Goal: Information Seeking & Learning: Learn about a topic

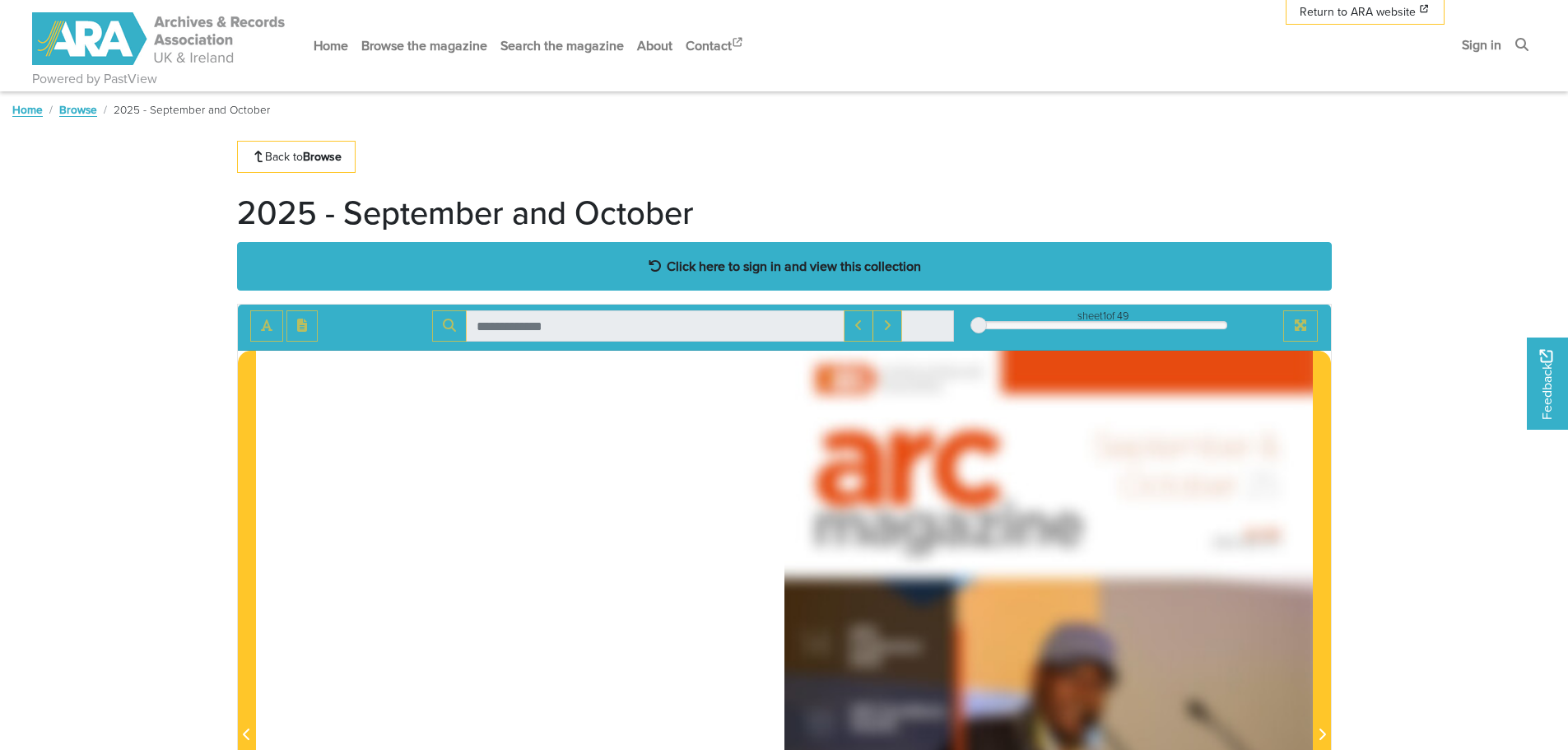
click at [854, 265] on strong "Click here to sign in and view this collection" at bounding box center [793, 265] width 255 height 18
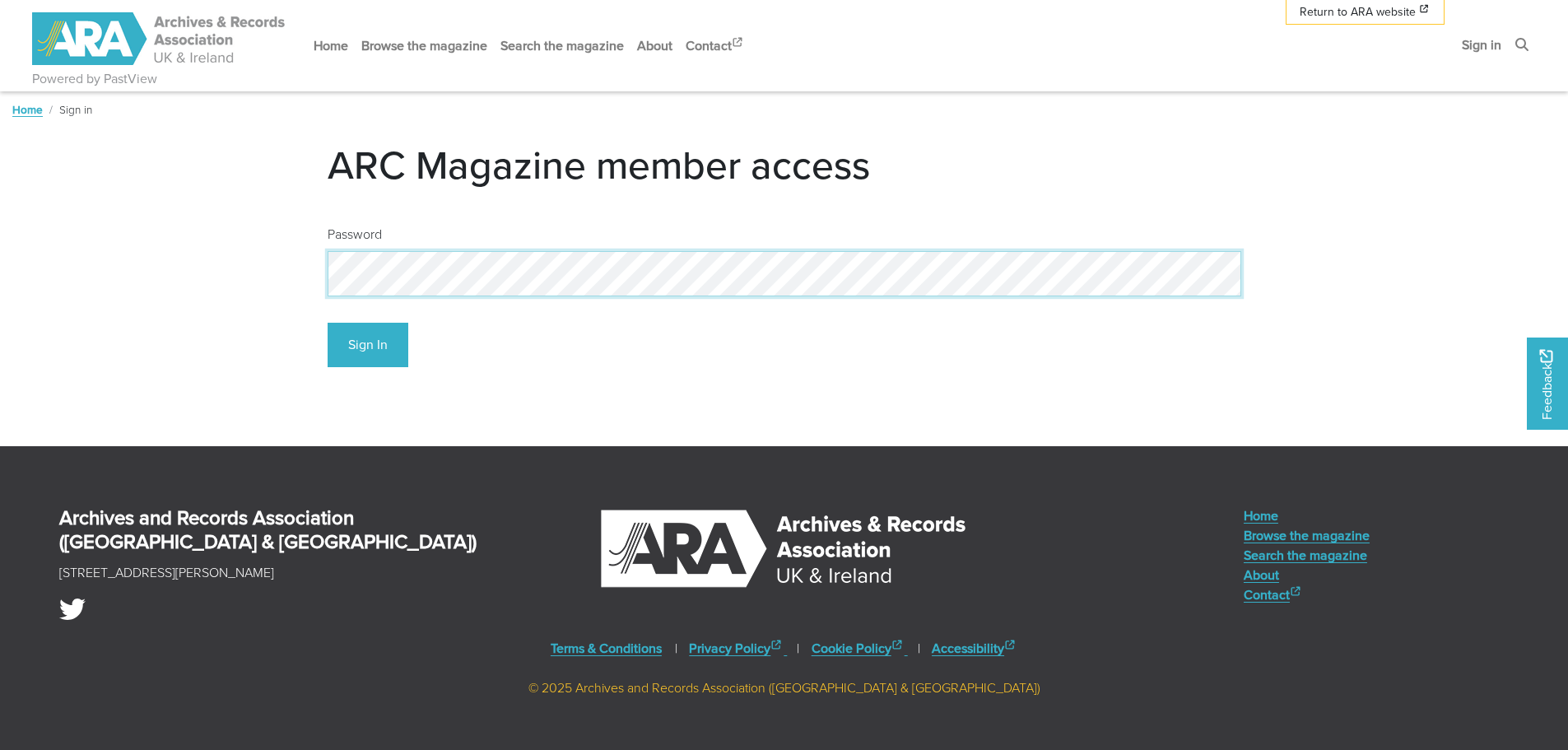
click at [328, 322] on button "Sign In" at bounding box center [368, 344] width 81 height 45
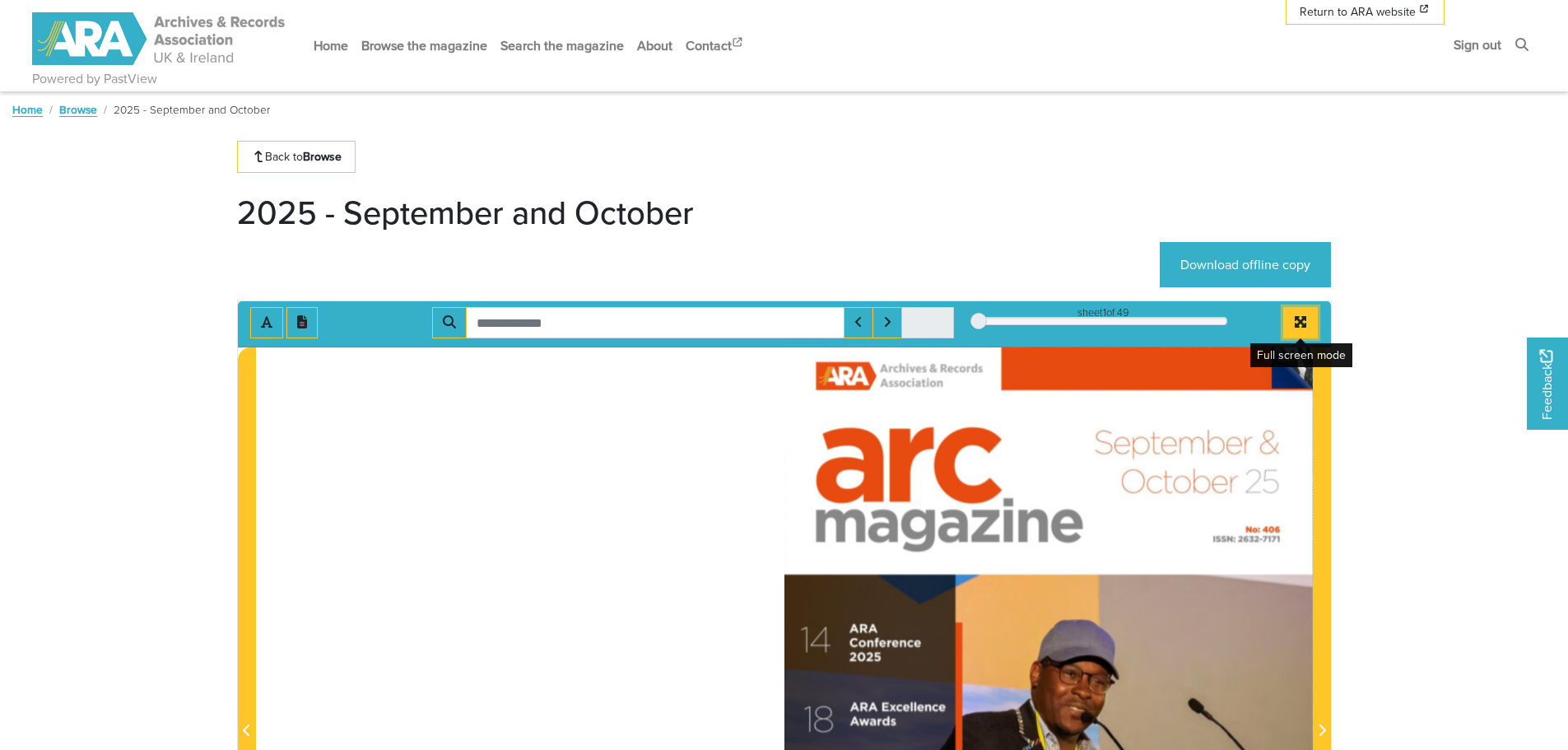
click at [1303, 312] on button "Full screen mode" at bounding box center [1300, 322] width 34 height 31
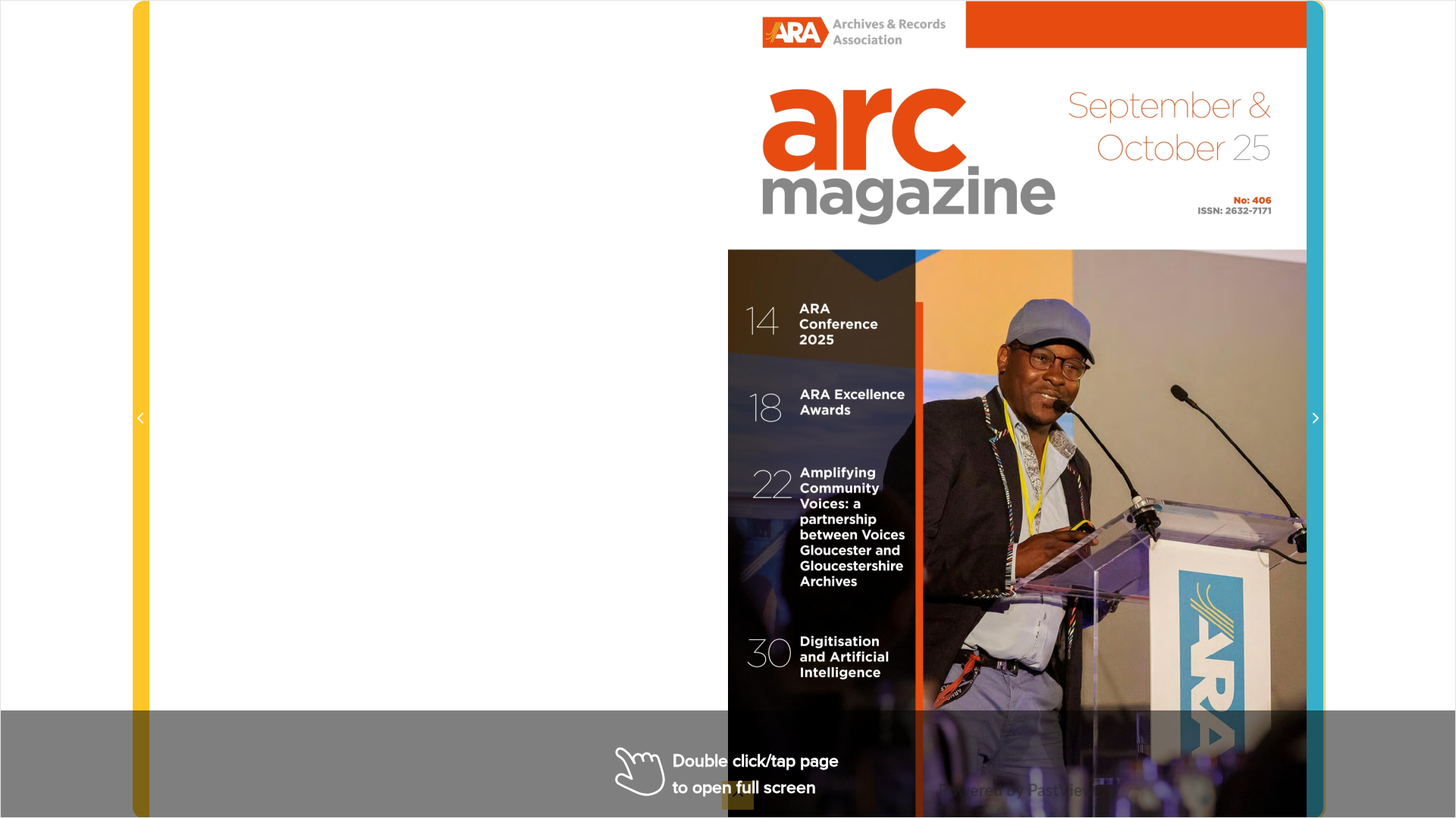
click at [1320, 422] on span "Next Page" at bounding box center [1315, 419] width 15 height 18
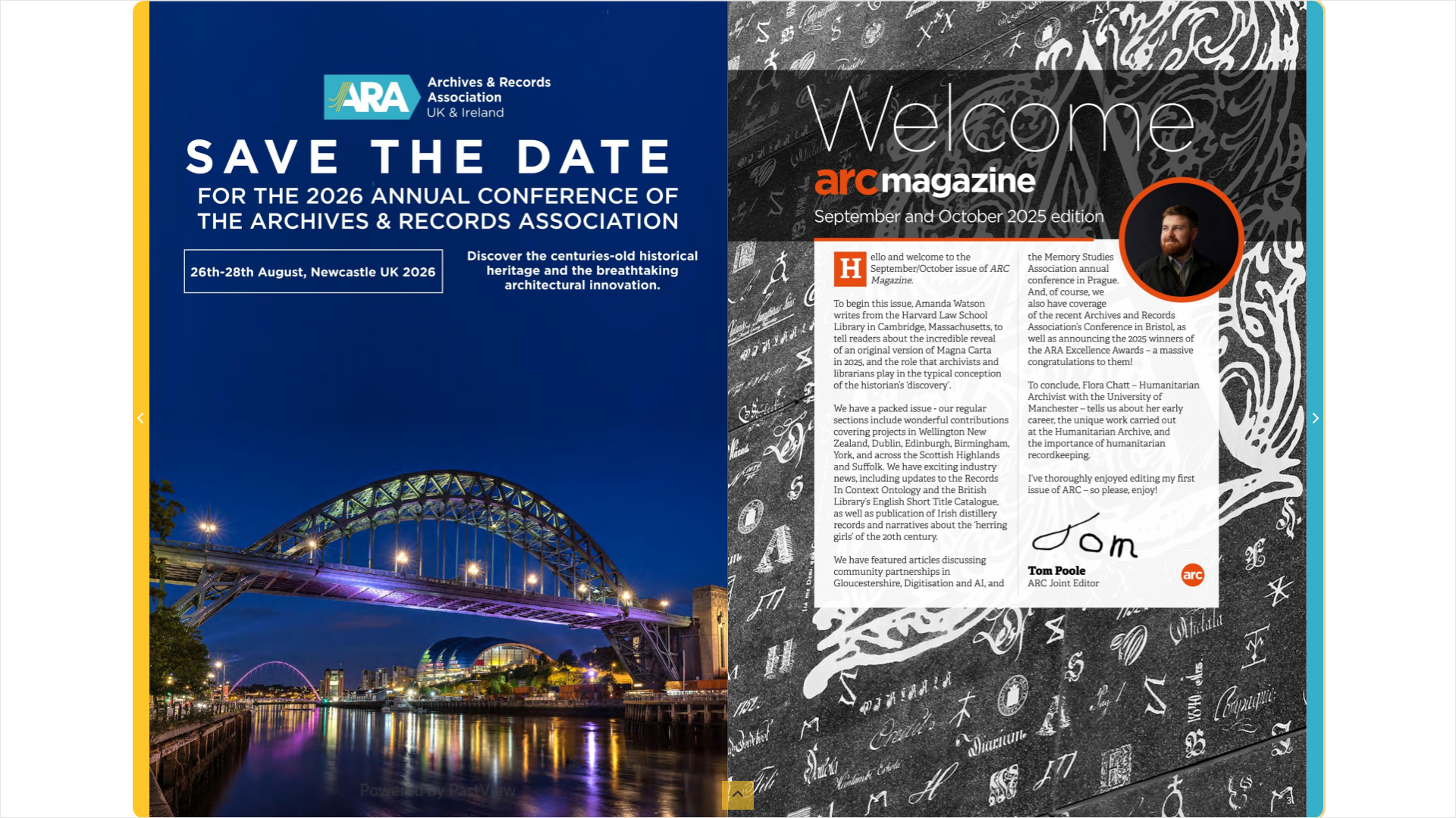
click at [1320, 422] on span "Next Page" at bounding box center [1315, 419] width 15 height 18
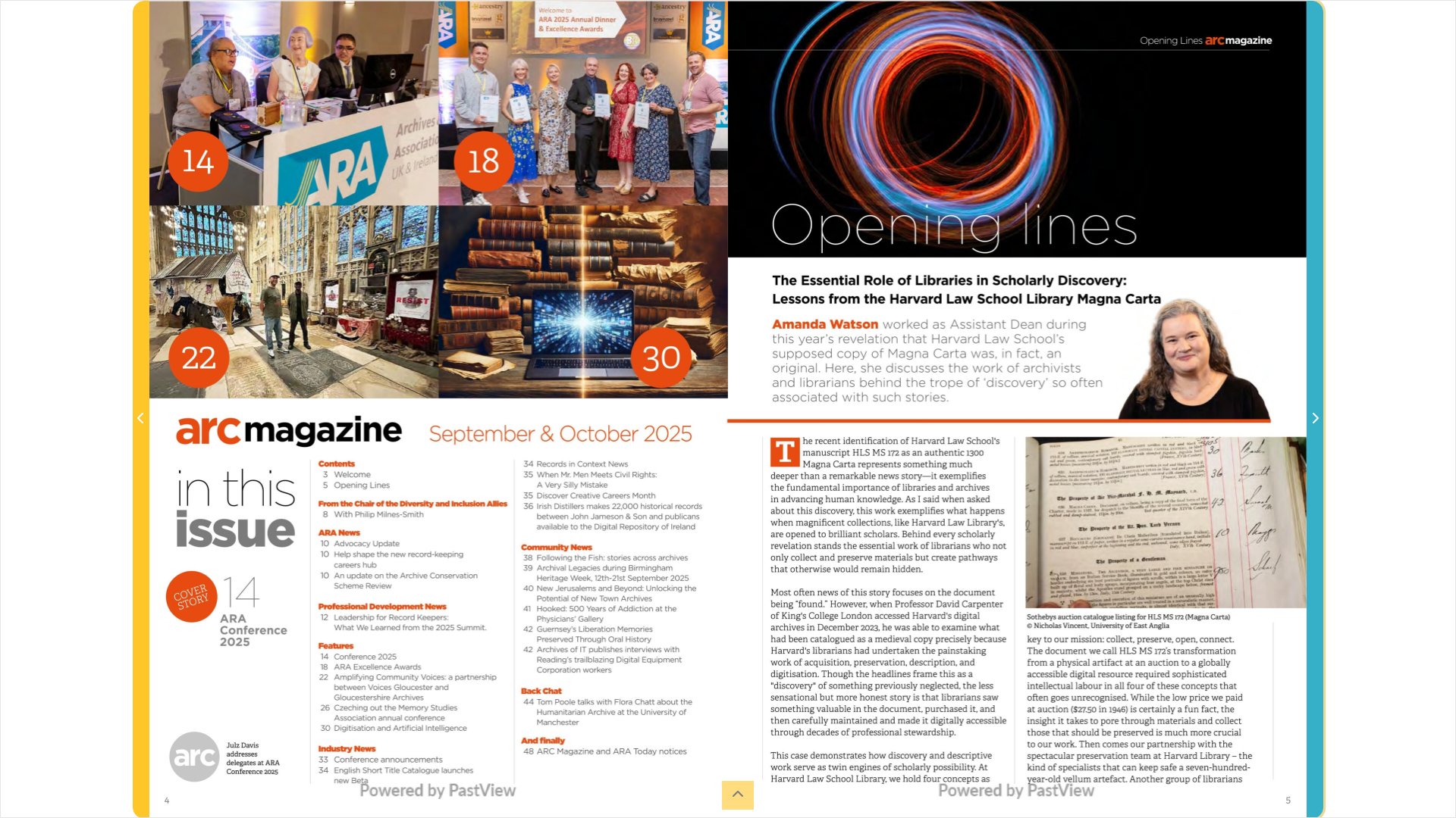
click at [1317, 426] on span "Next Page" at bounding box center [1315, 419] width 15 height 18
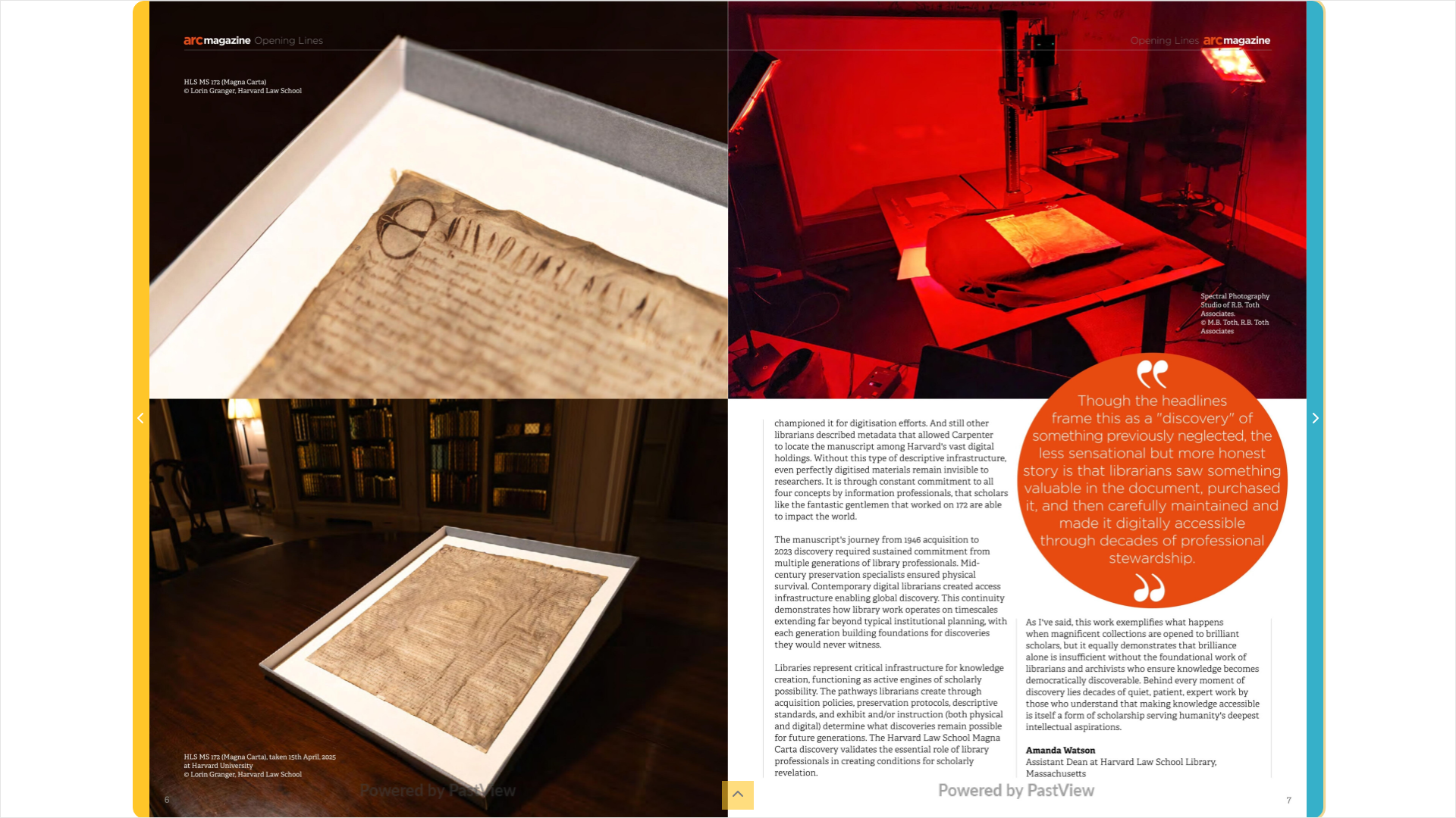
click at [1321, 402] on span "Next Page" at bounding box center [1315, 410] width 15 height 817
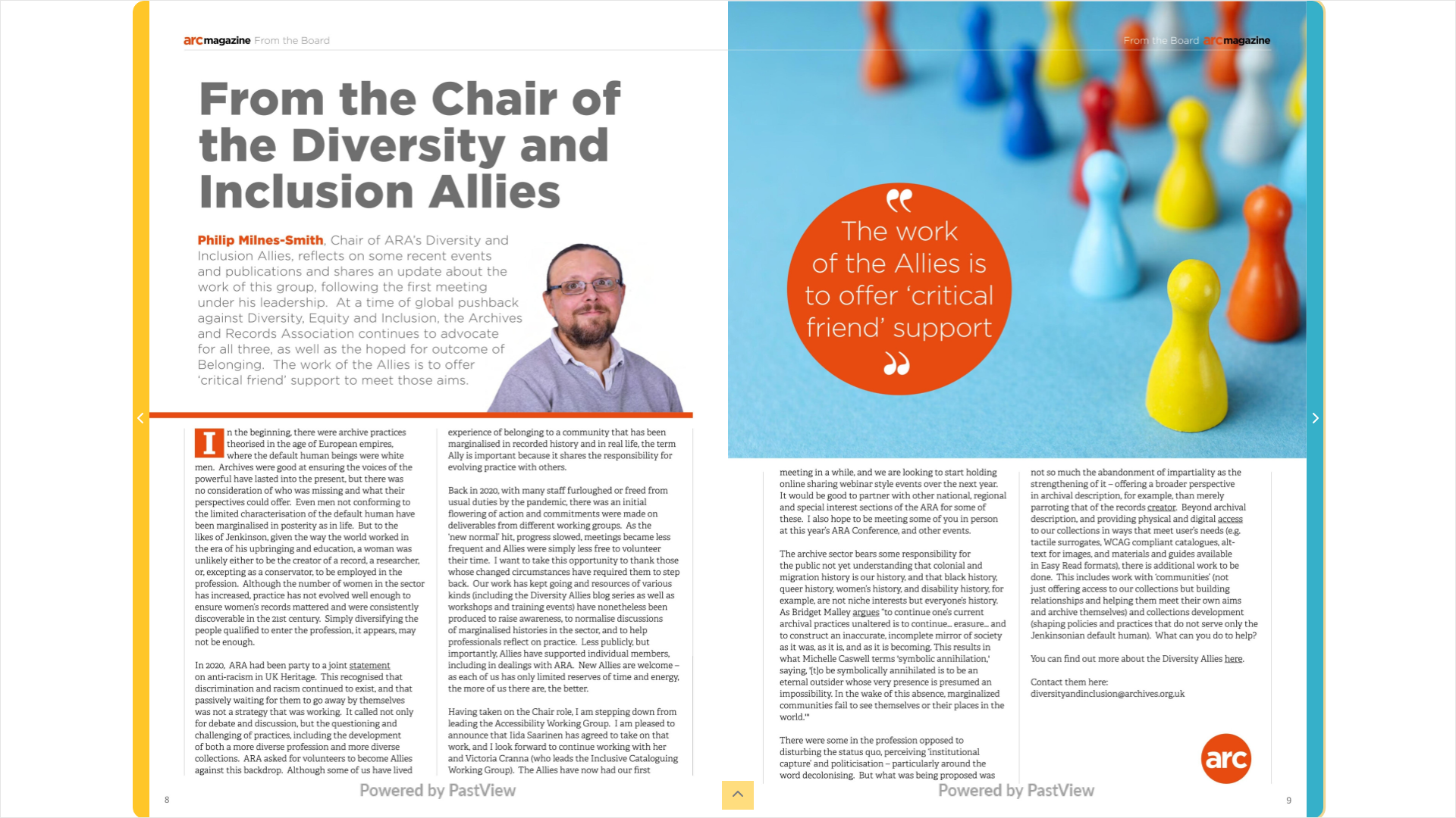
click at [1315, 423] on icon "Next Page" at bounding box center [1315, 419] width 8 height 12
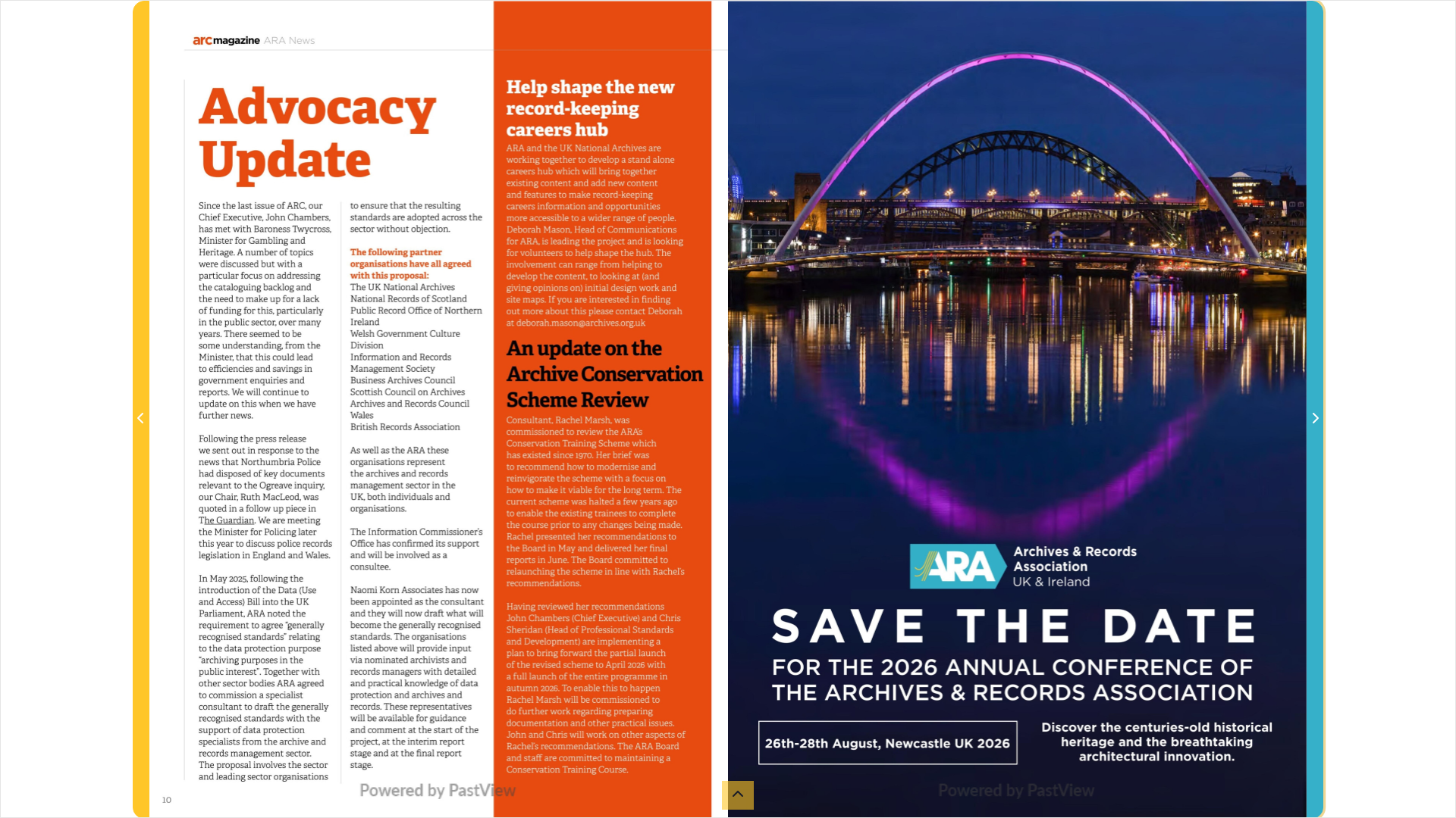
click at [1311, 422] on icon "Next Page" at bounding box center [1315, 419] width 8 height 12
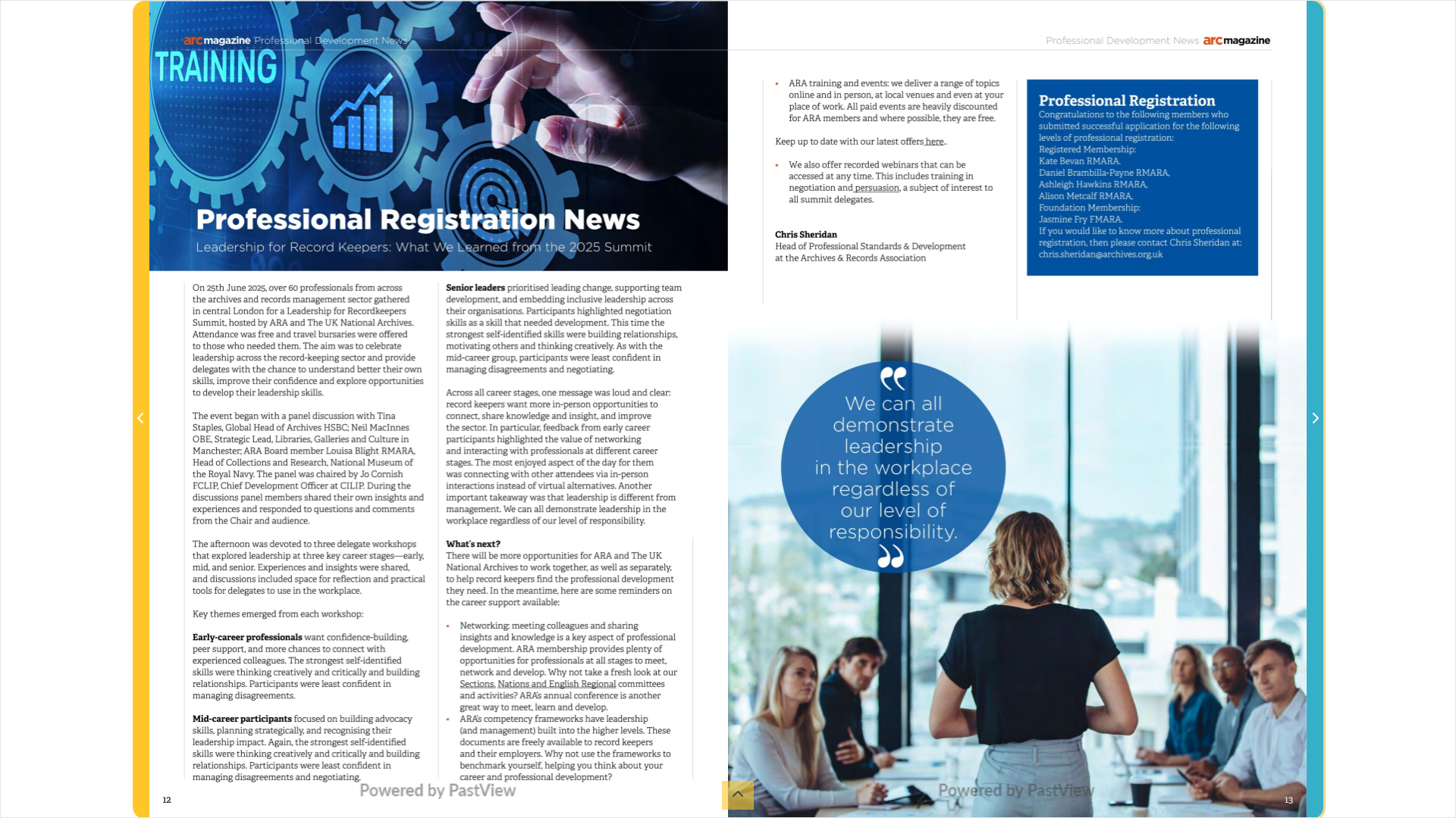
click at [1322, 426] on span "Next Page" at bounding box center [1315, 419] width 15 height 18
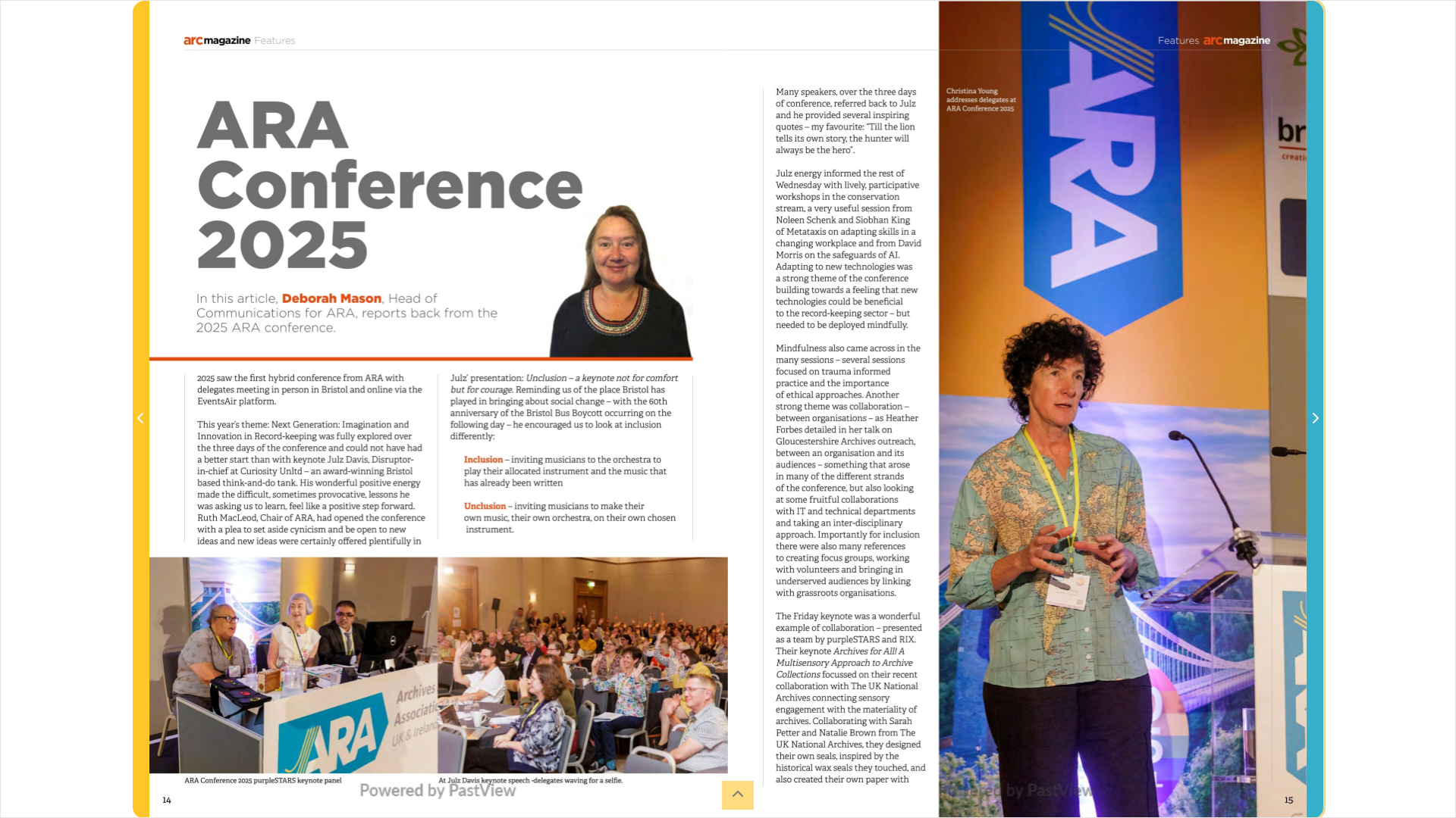
click at [1319, 426] on span "Next Page" at bounding box center [1315, 419] width 15 height 18
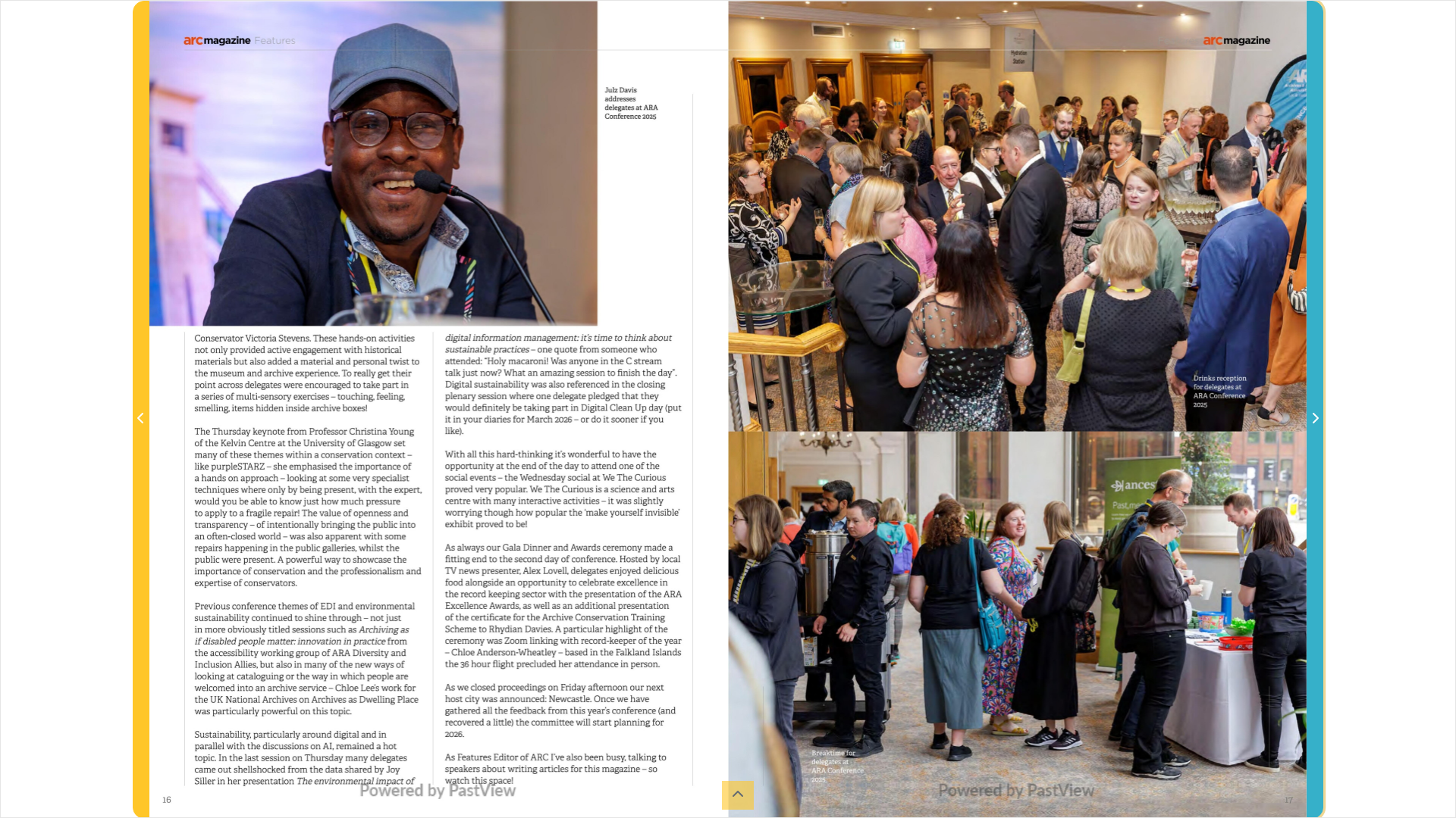
click at [1319, 426] on span "Next Page" at bounding box center [1315, 419] width 15 height 18
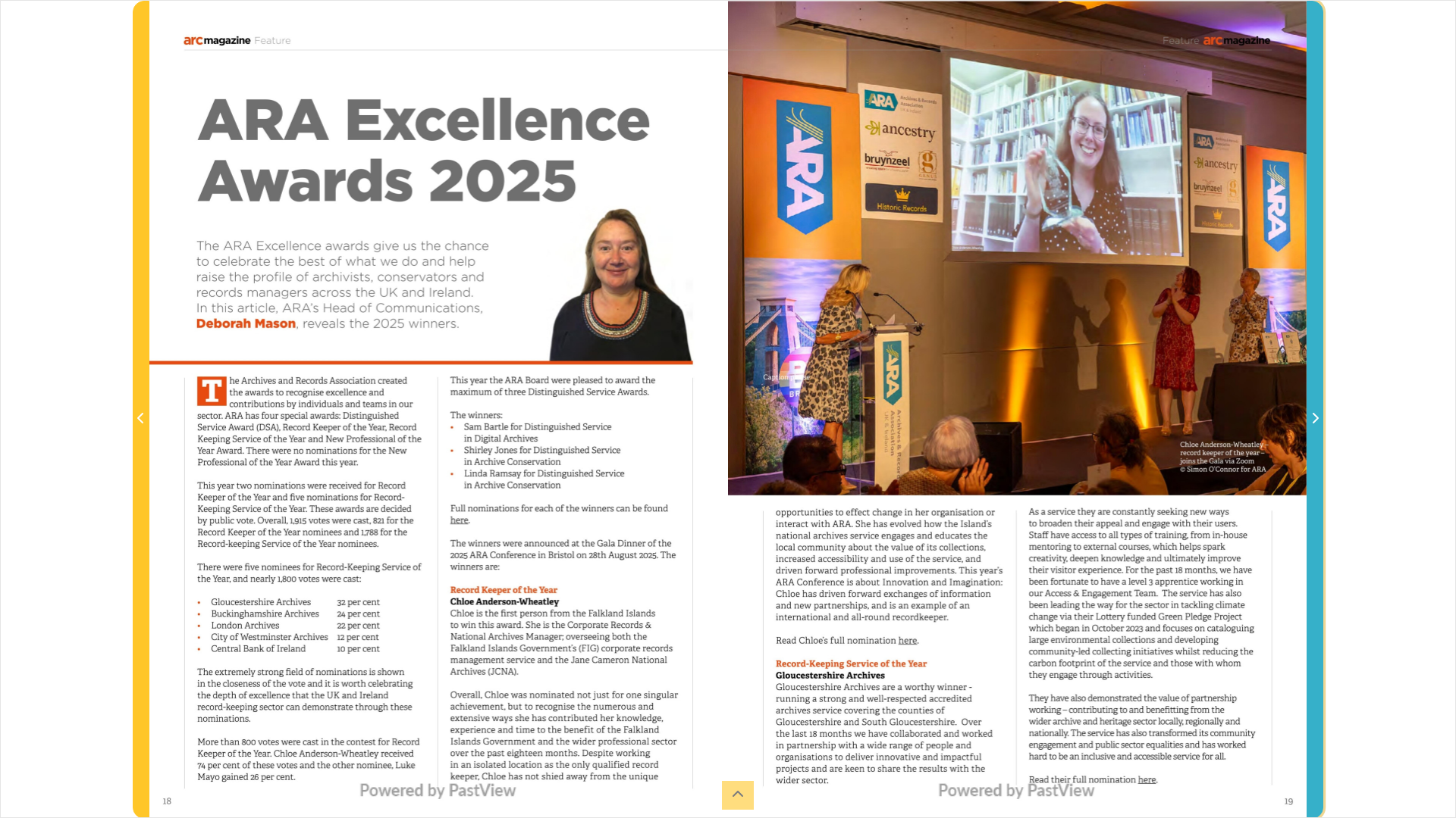
click at [1319, 426] on span "Next Page" at bounding box center [1315, 419] width 15 height 18
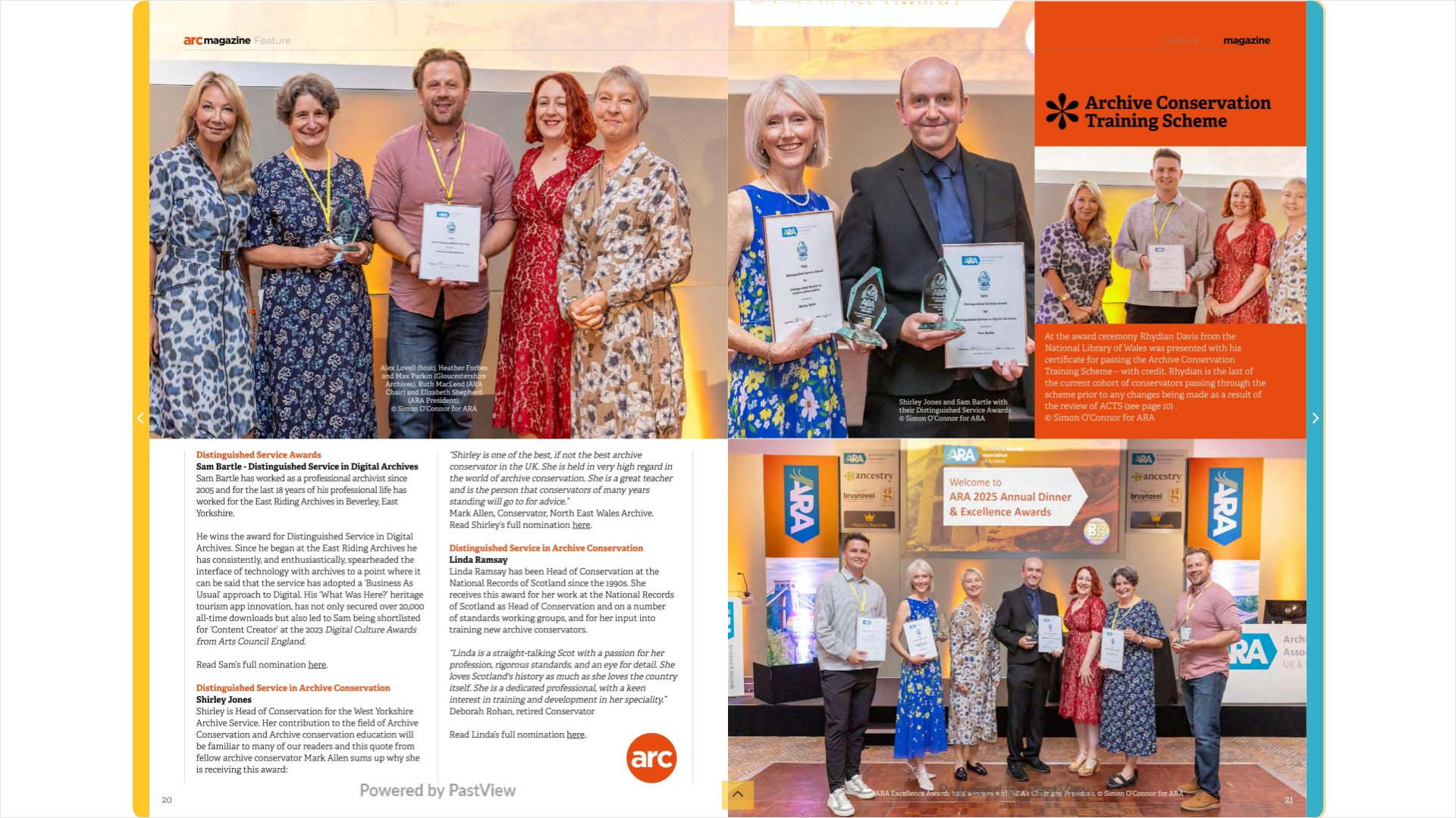
click at [1319, 426] on span "Next Page" at bounding box center [1315, 419] width 15 height 18
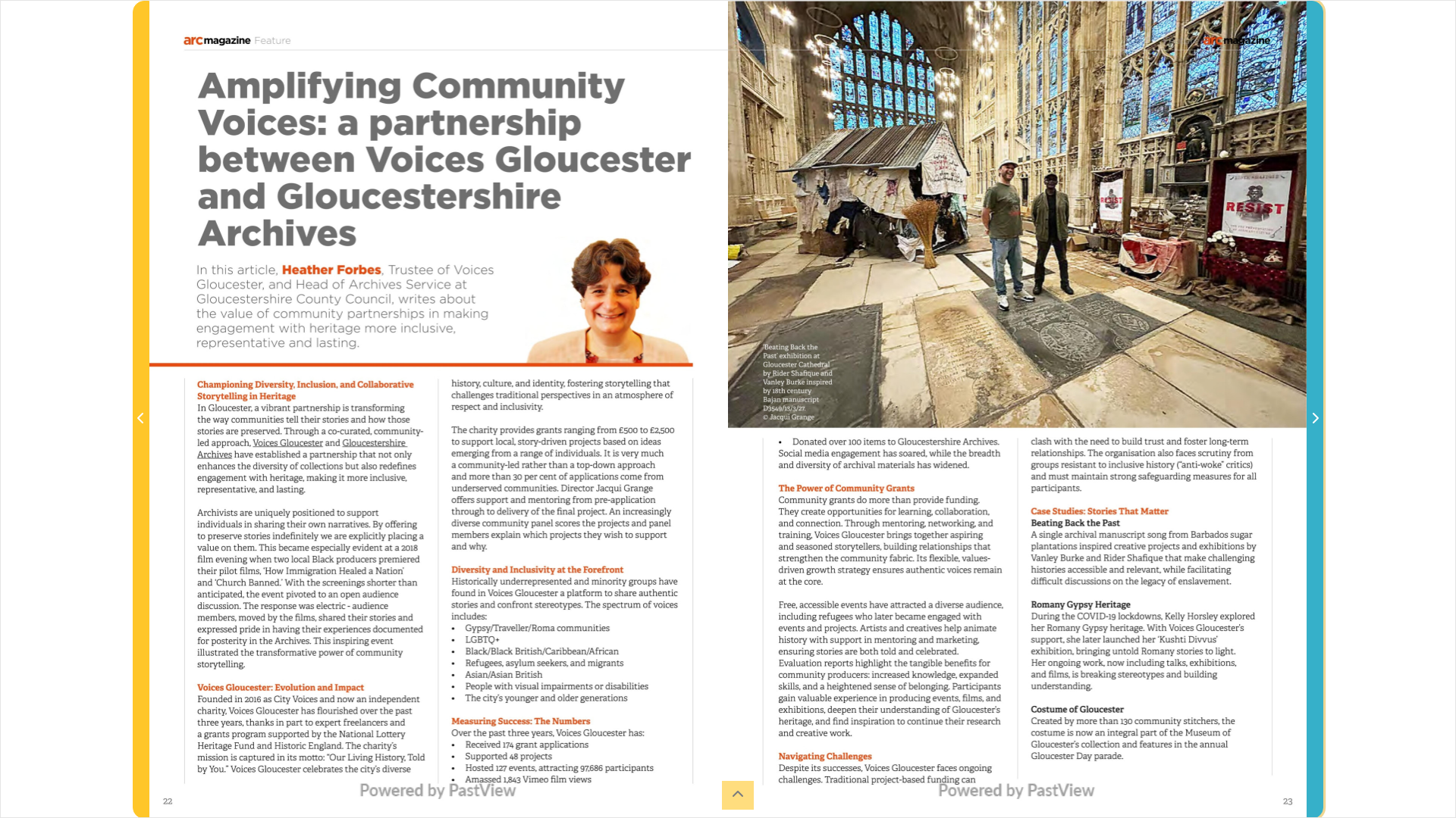
click at [1318, 421] on icon "Next Page" at bounding box center [1315, 419] width 8 height 12
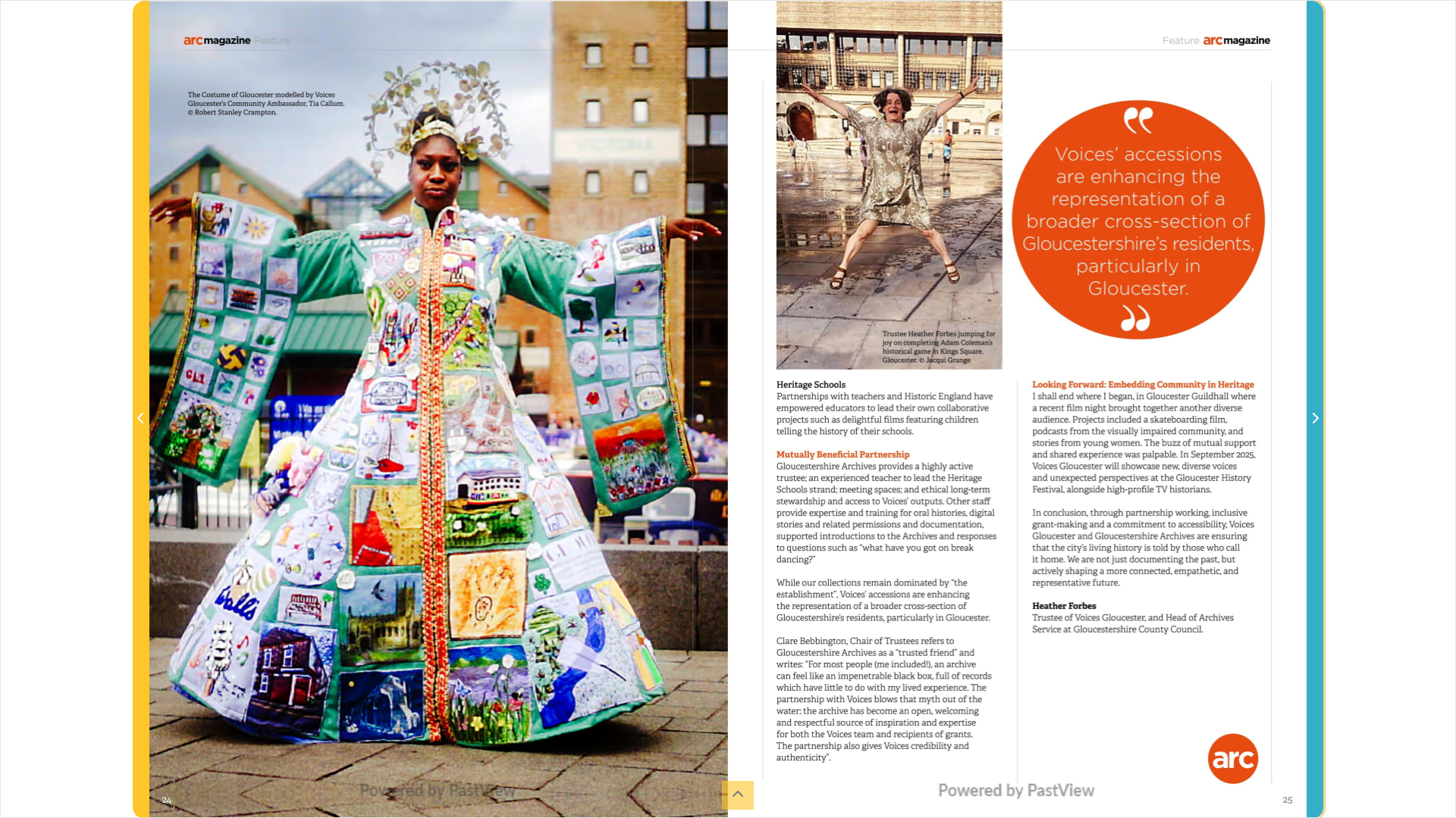
click at [1313, 413] on icon "Next Page" at bounding box center [1315, 419] width 8 height 12
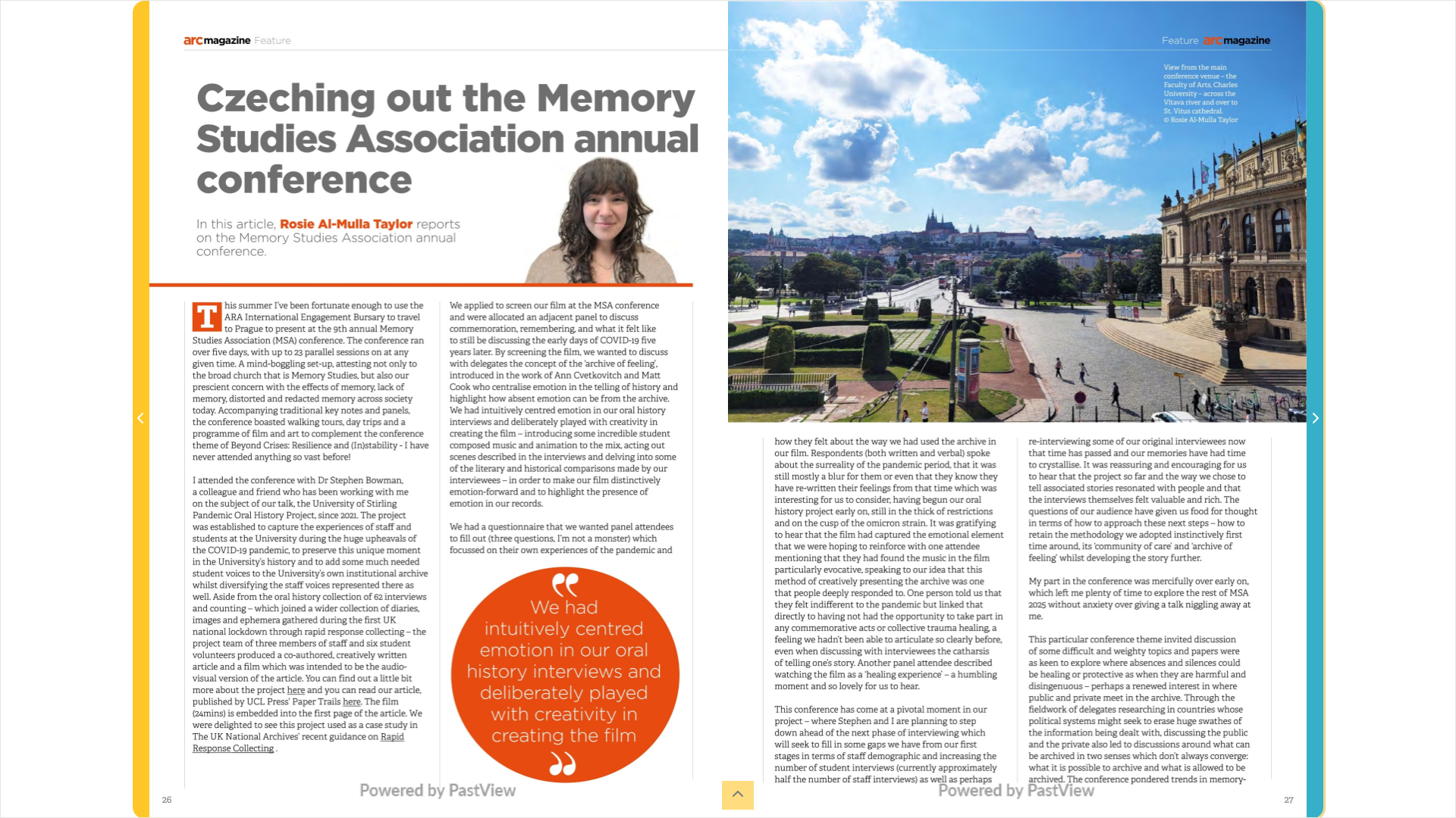
click at [1313, 413] on icon "Next Page" at bounding box center [1315, 419] width 8 height 12
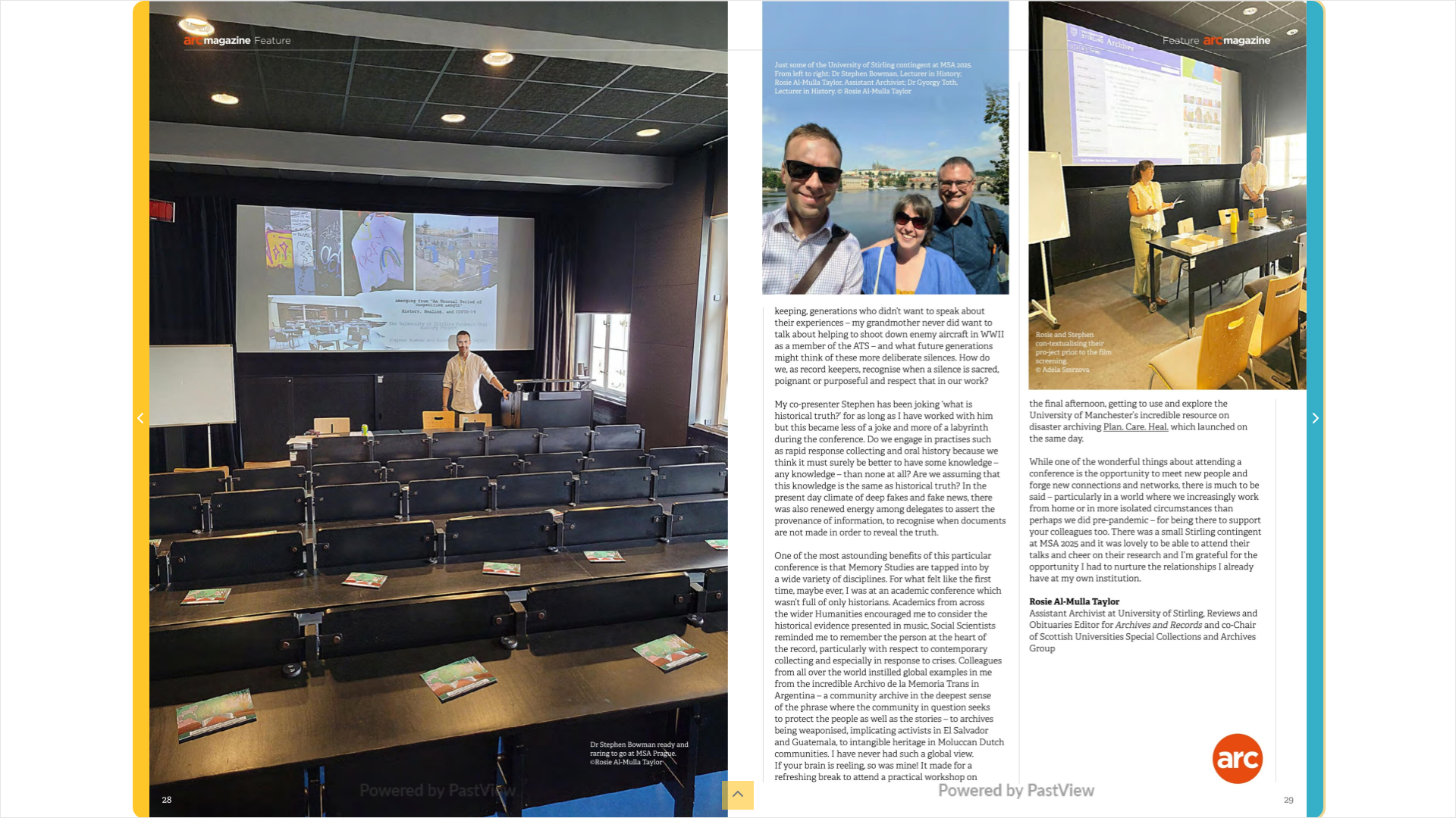
click at [1313, 413] on icon "Next Page" at bounding box center [1315, 419] width 8 height 12
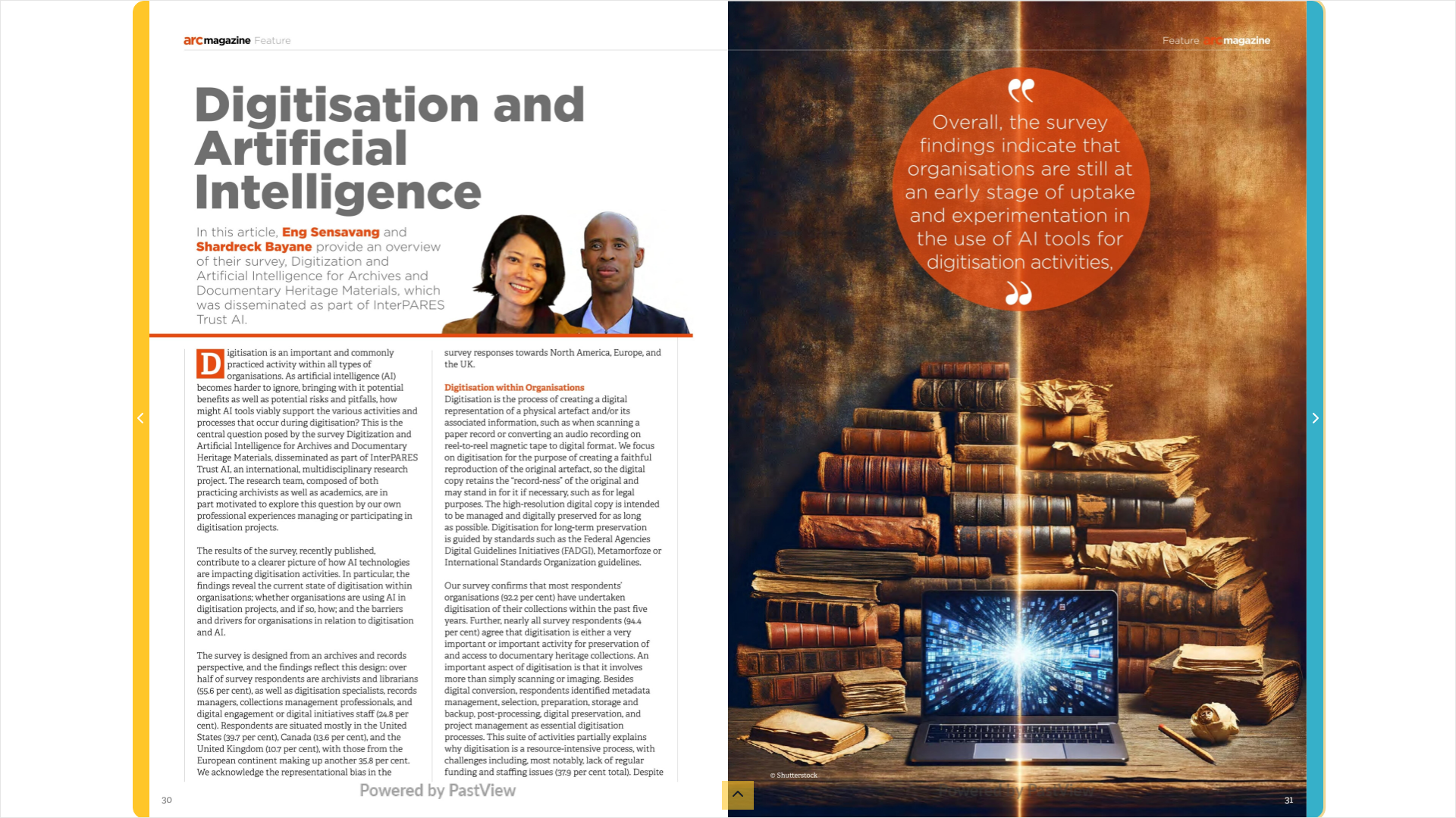
click at [1318, 419] on icon "Next Page" at bounding box center [1315, 419] width 6 height 11
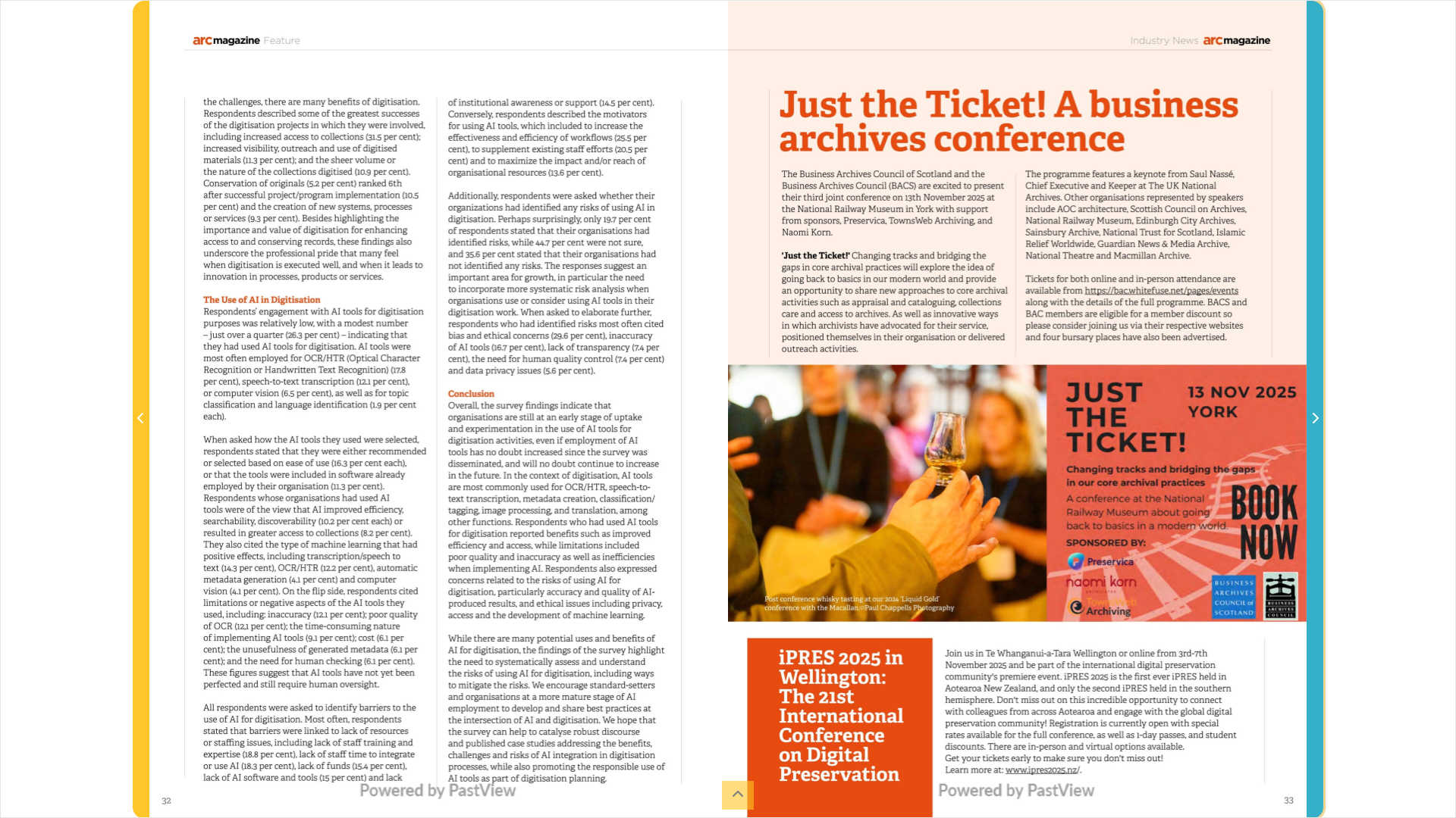
click at [1319, 425] on span "Next Page" at bounding box center [1315, 419] width 15 height 18
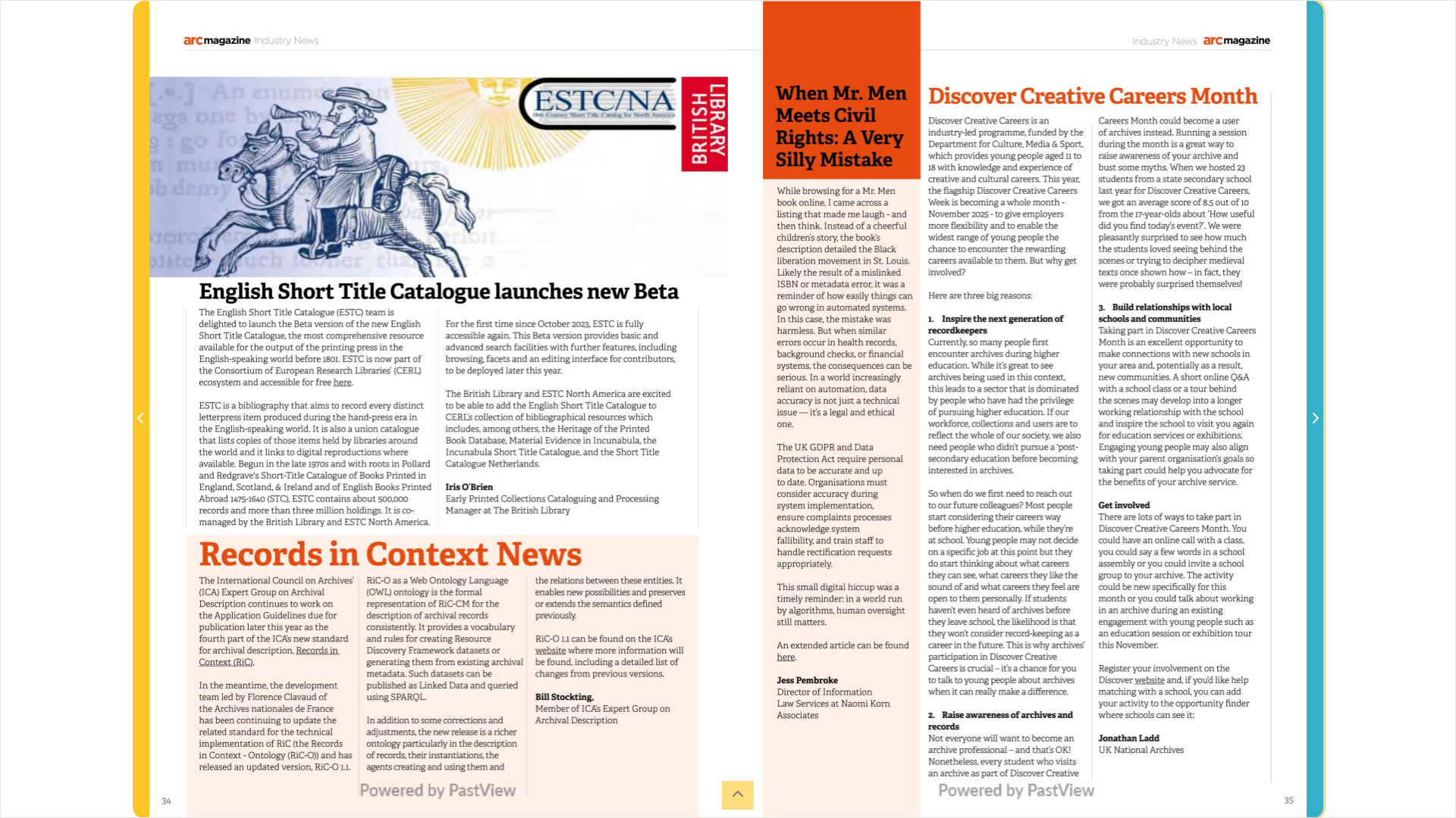
click at [1313, 441] on span "Next Page" at bounding box center [1315, 410] width 15 height 817
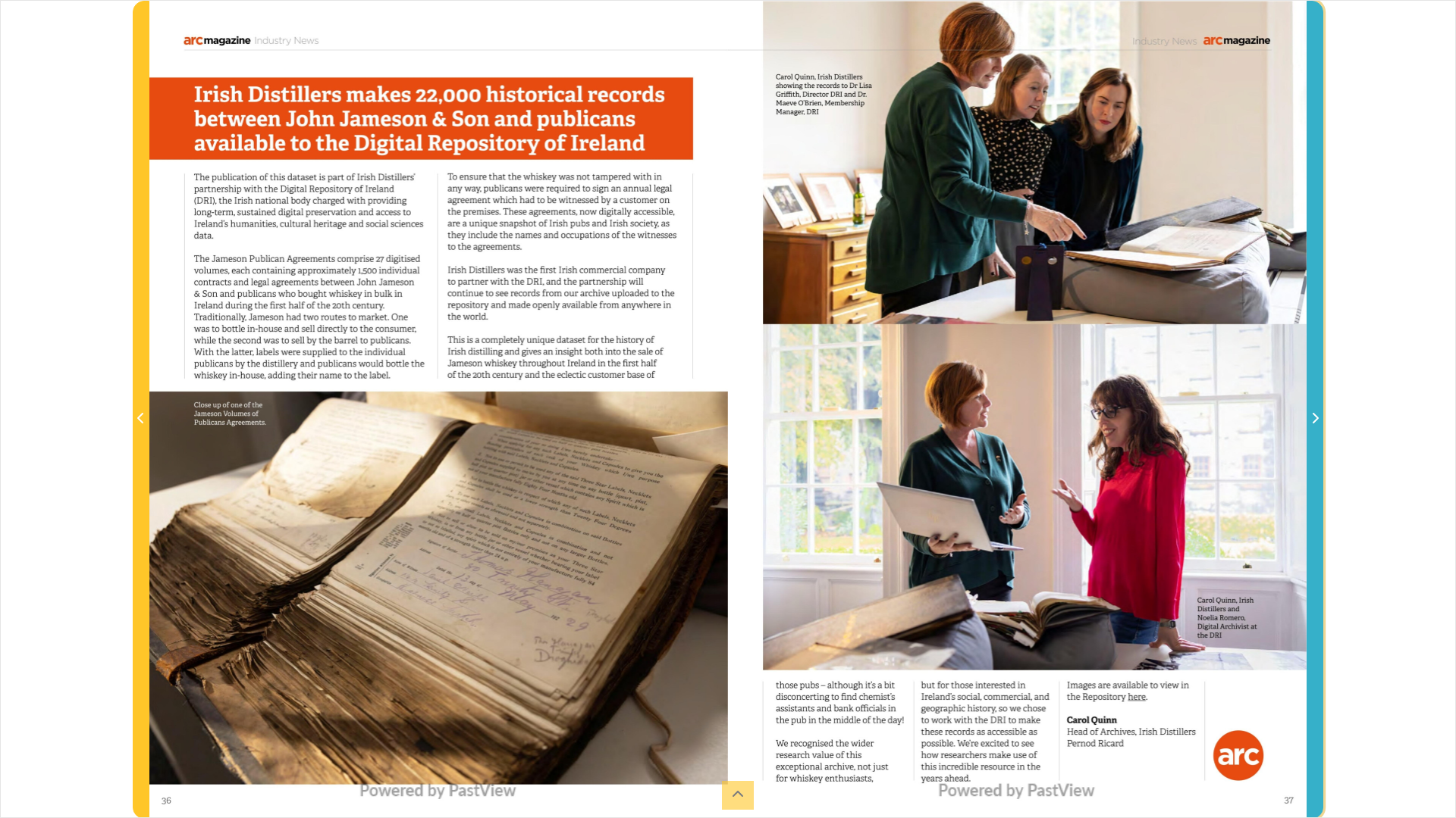
click at [1313, 441] on span "Next Page" at bounding box center [1315, 410] width 15 height 817
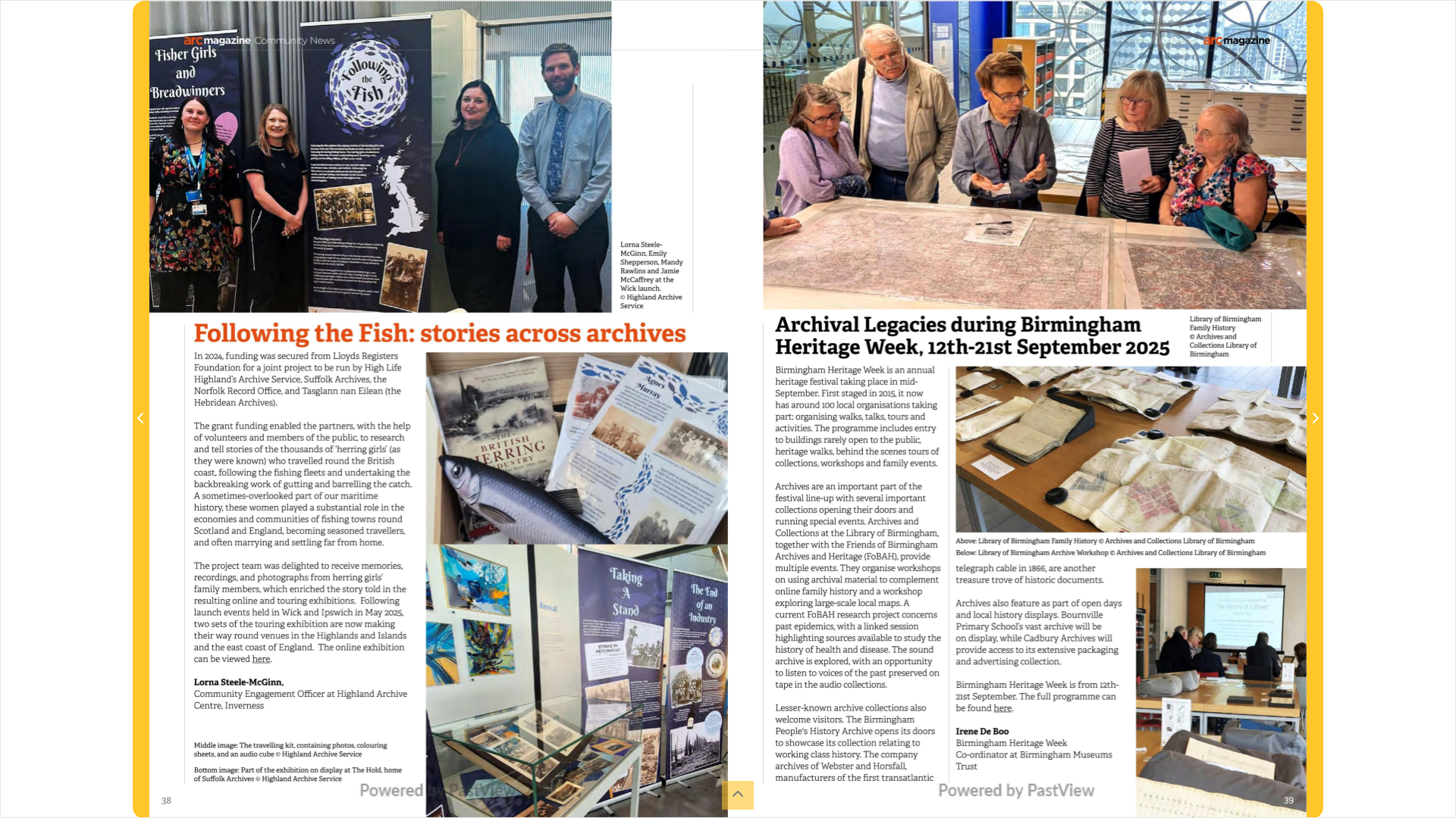
click at [259, 660] on div at bounding box center [438, 410] width 579 height 818
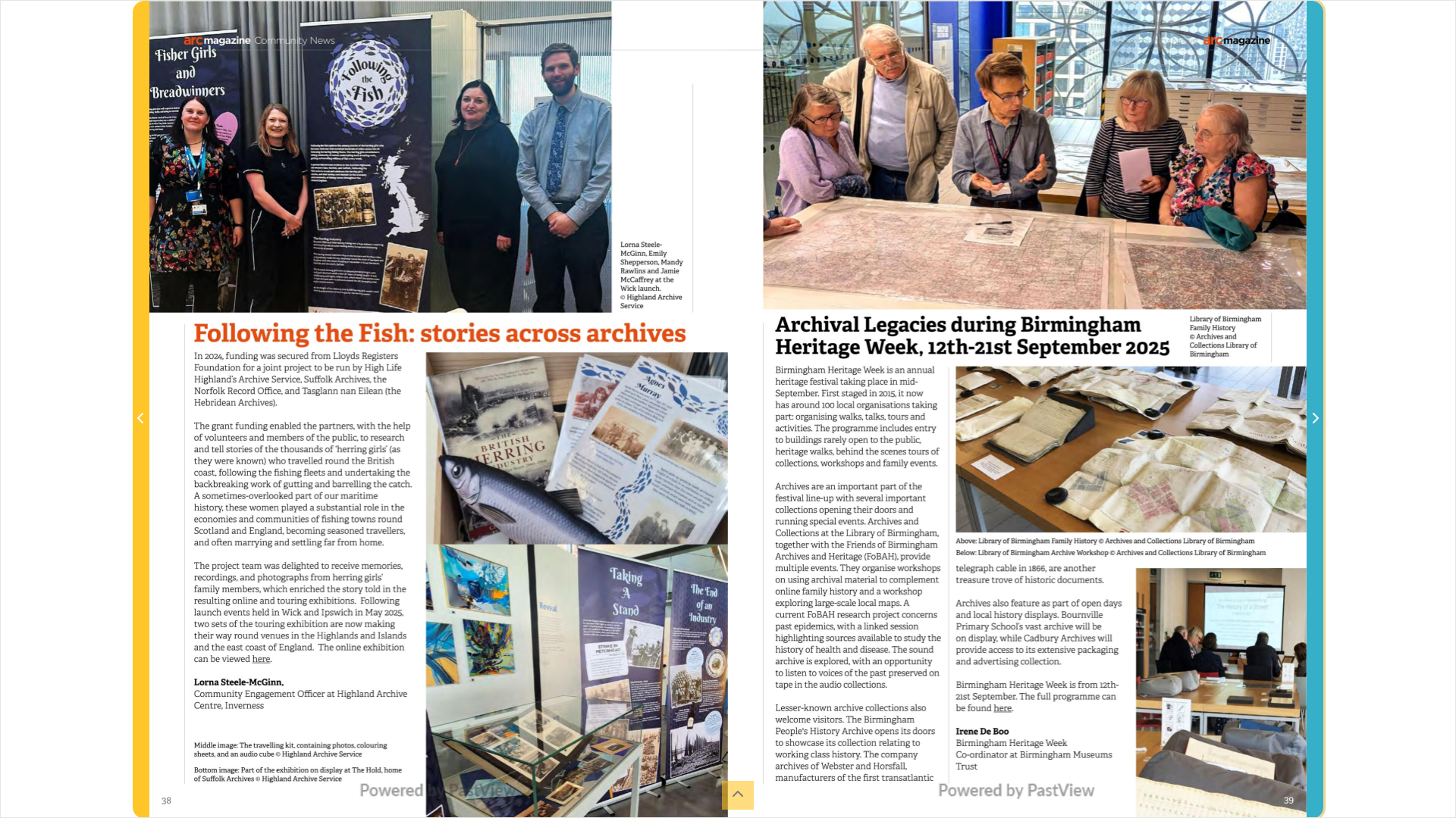
click at [1323, 422] on span "Next Page" at bounding box center [1315, 419] width 15 height 18
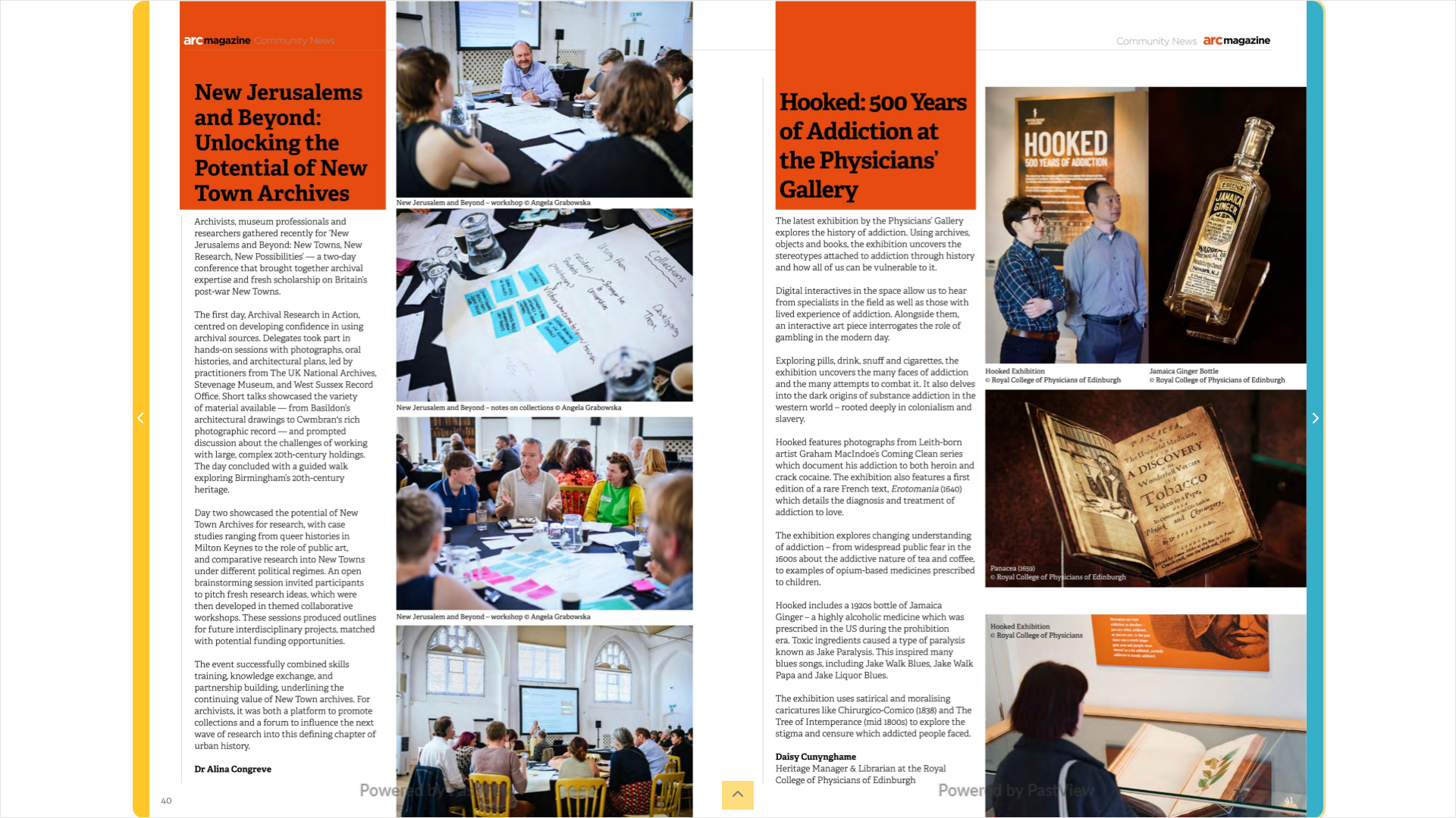
click at [1321, 422] on span "Next Page" at bounding box center [1315, 419] width 15 height 18
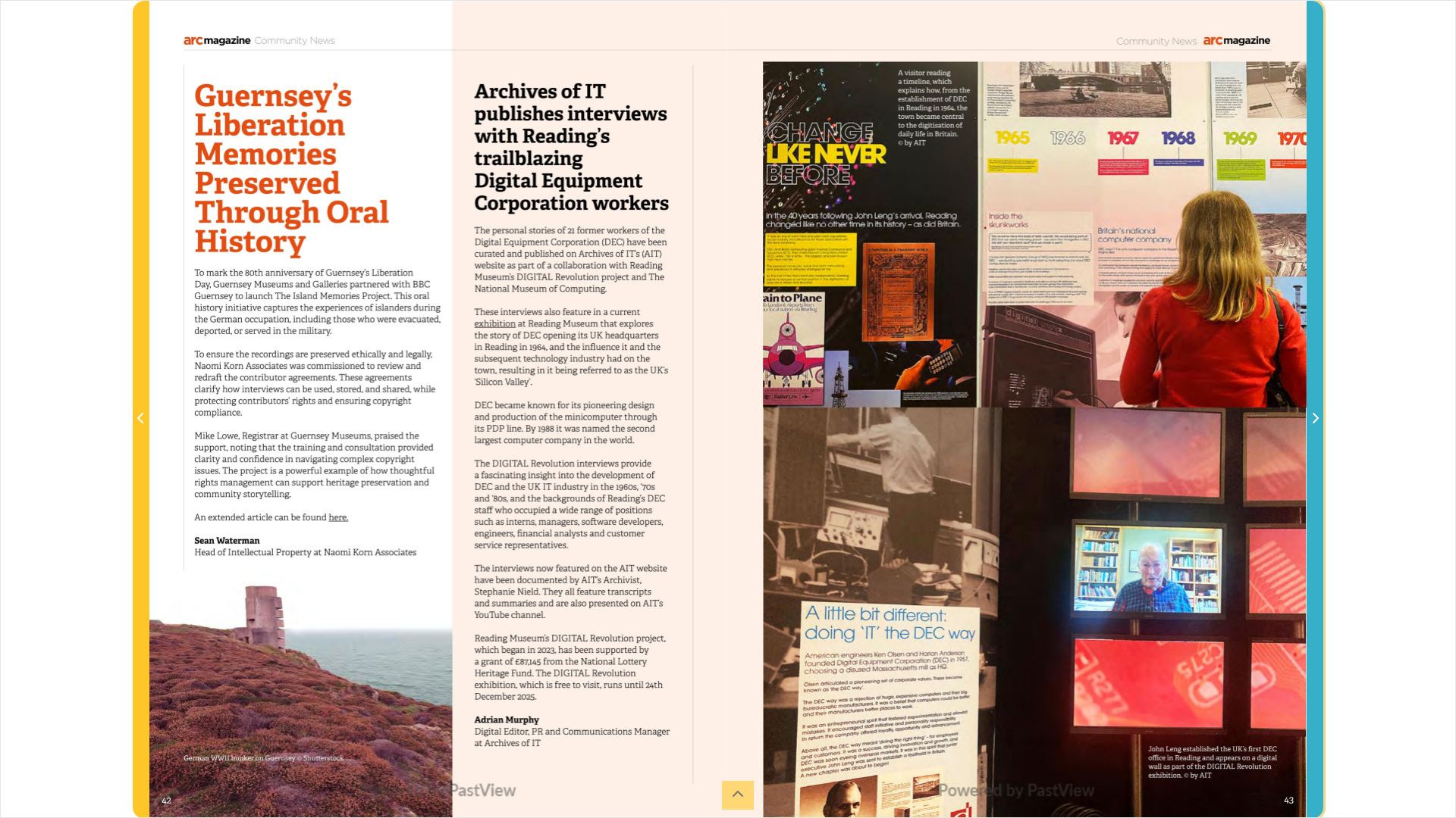
click at [1321, 422] on span "Next Page" at bounding box center [1315, 419] width 15 height 18
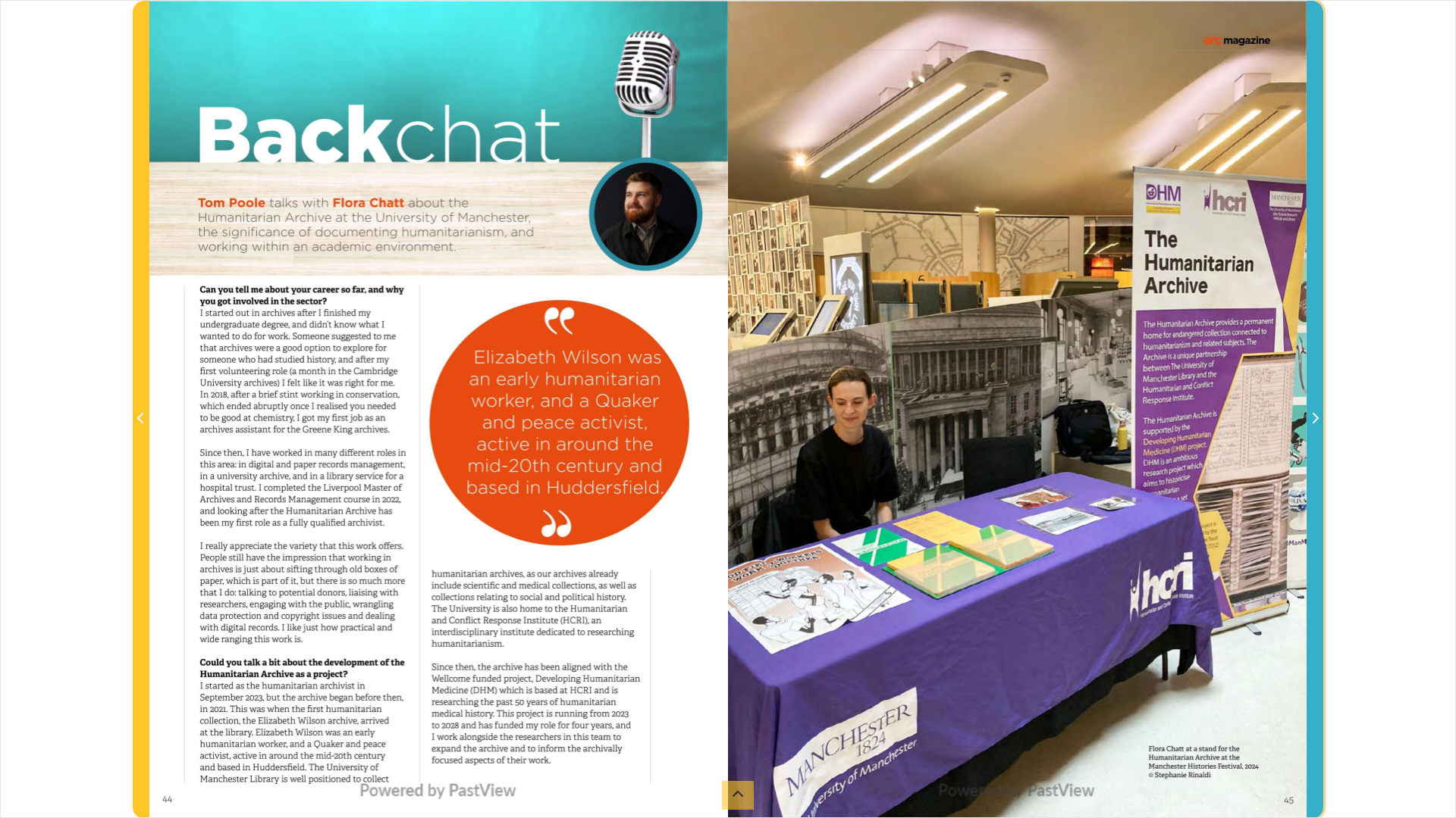
click at [1321, 422] on span "Next Page" at bounding box center [1315, 419] width 15 height 18
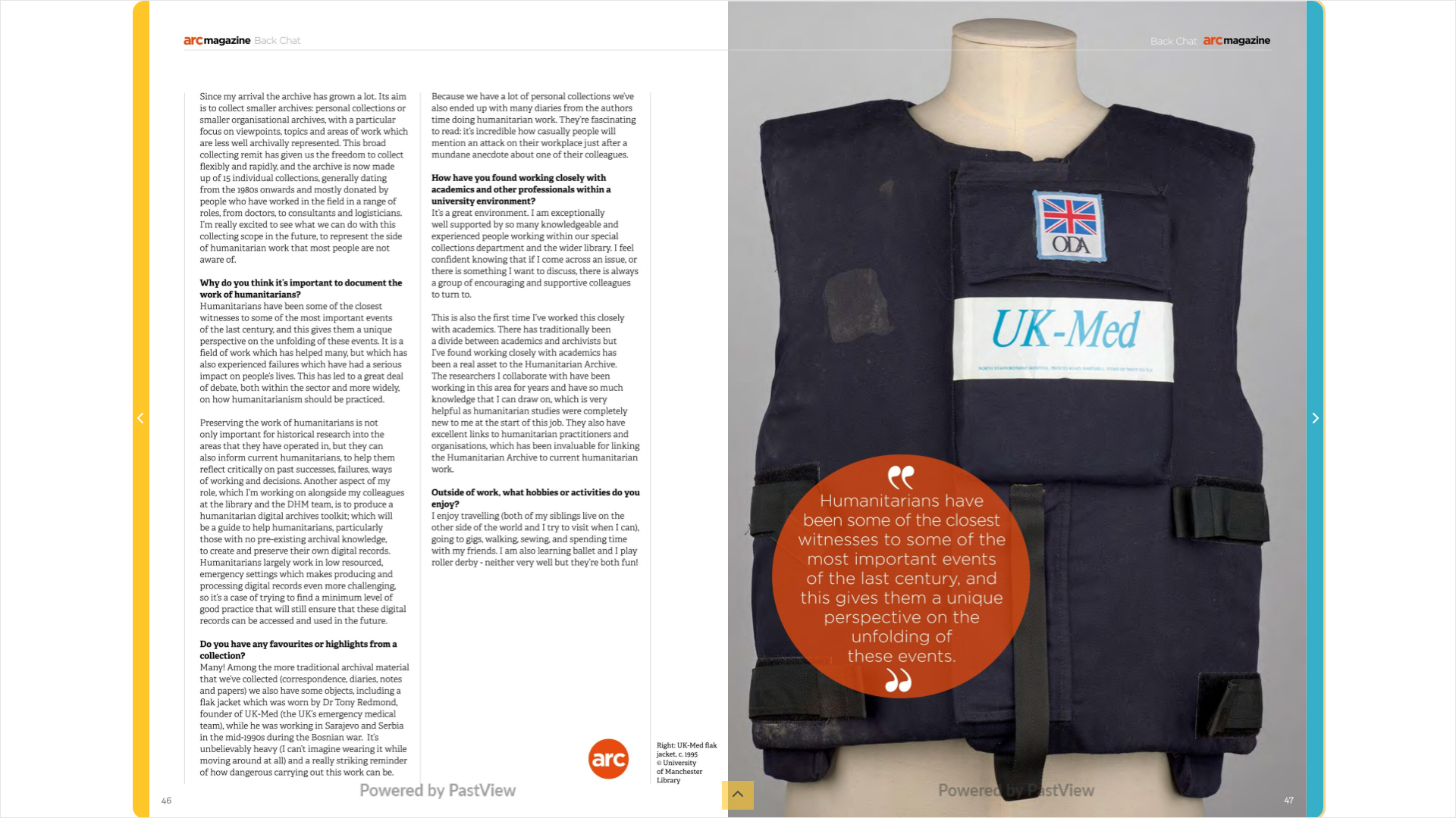
click at [1321, 422] on span "Next Page" at bounding box center [1315, 419] width 15 height 18
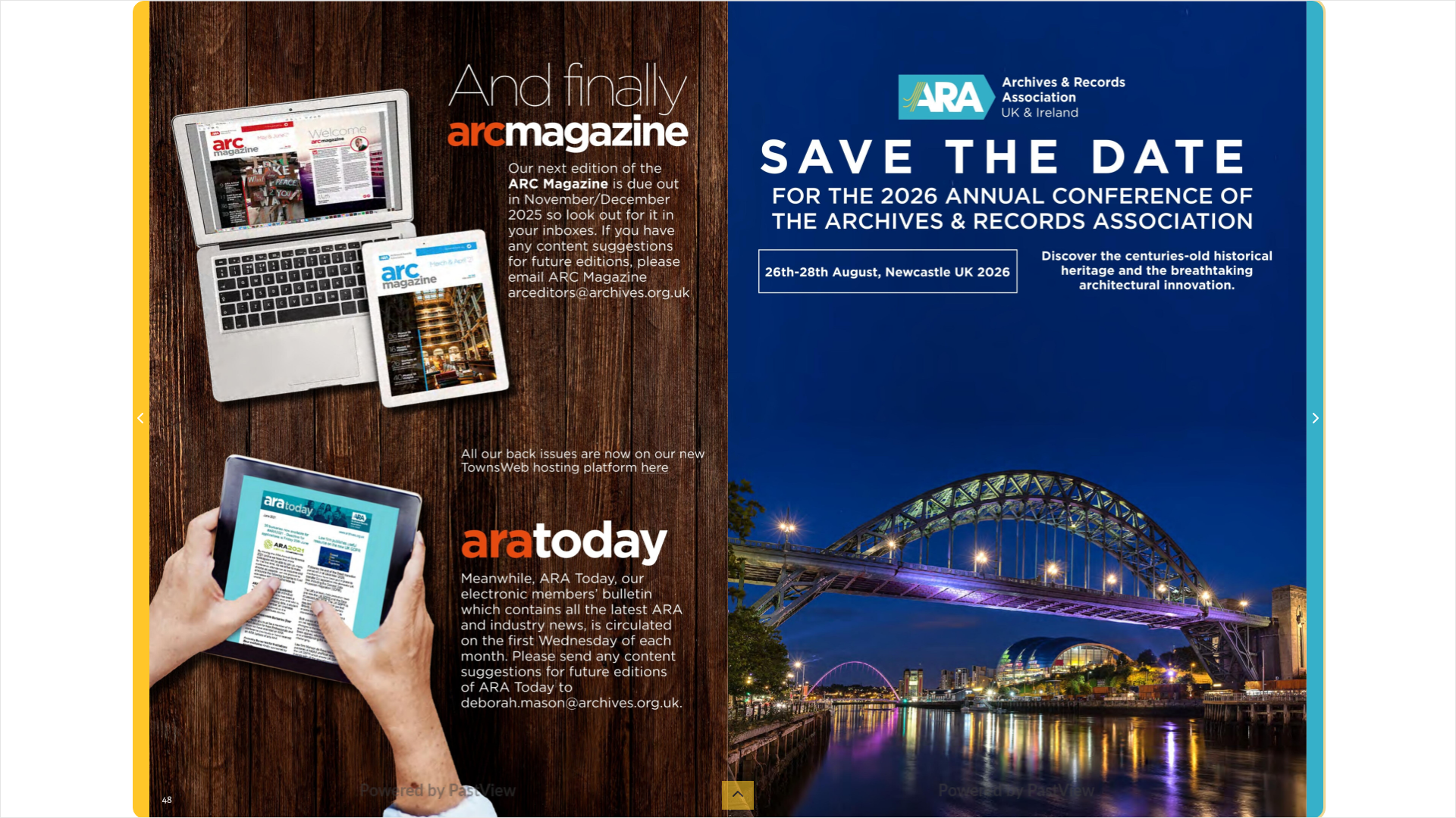
click at [1321, 422] on span "Next Page" at bounding box center [1315, 419] width 15 height 18
